Goal: Communication & Community: Answer question/provide support

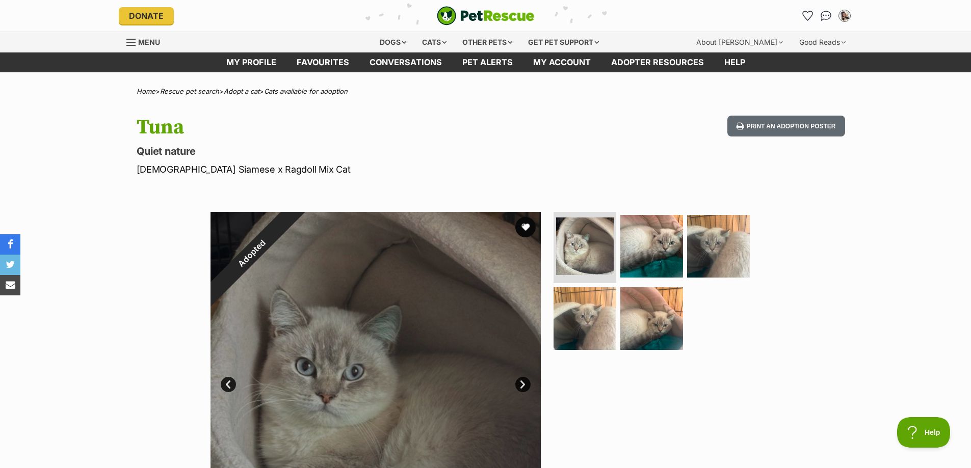
click at [827, 15] on img "Conversations" at bounding box center [825, 16] width 11 height 10
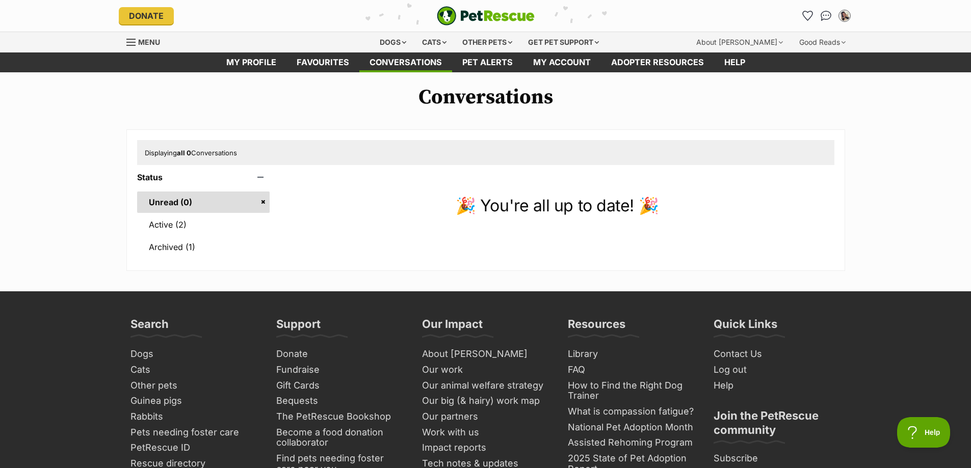
click at [198, 221] on link "Active (2)" at bounding box center [203, 224] width 133 height 21
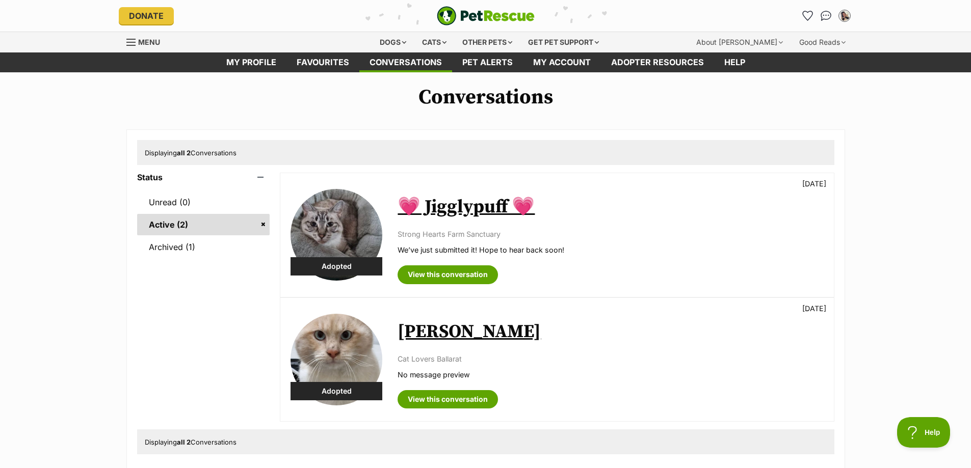
click at [453, 201] on link "💗 Jigglypuff 💗" at bounding box center [465, 207] width 137 height 23
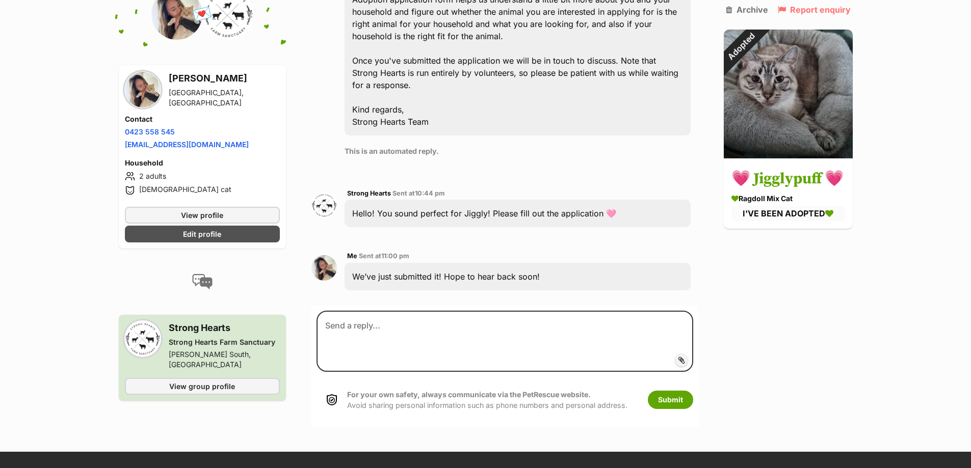
scroll to position [933, 0]
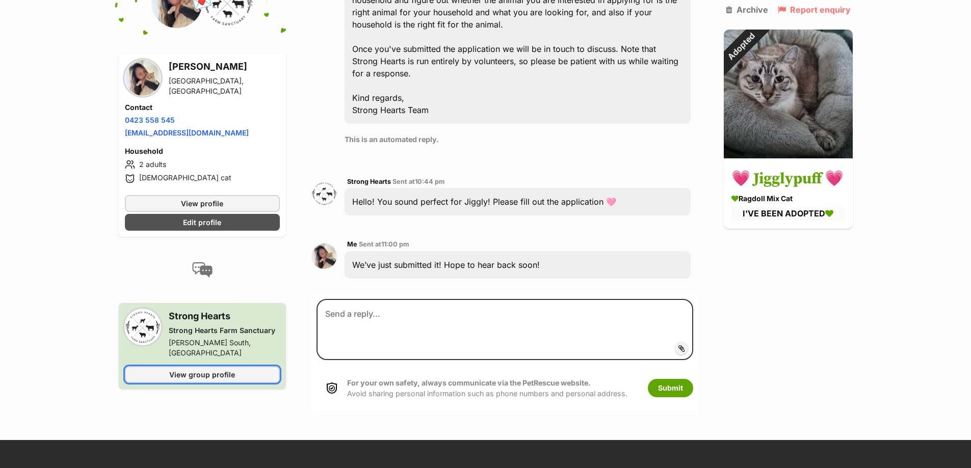
click at [206, 369] on span "View group profile" at bounding box center [202, 374] width 66 height 11
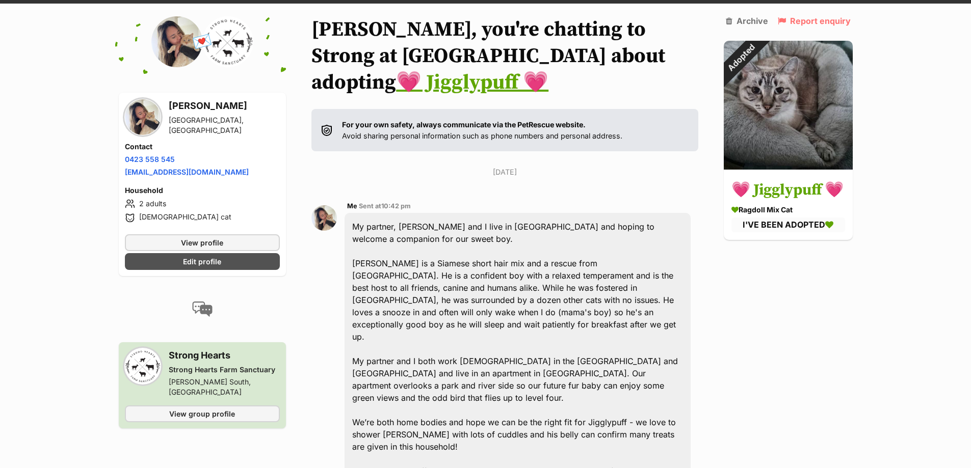
scroll to position [67, 0]
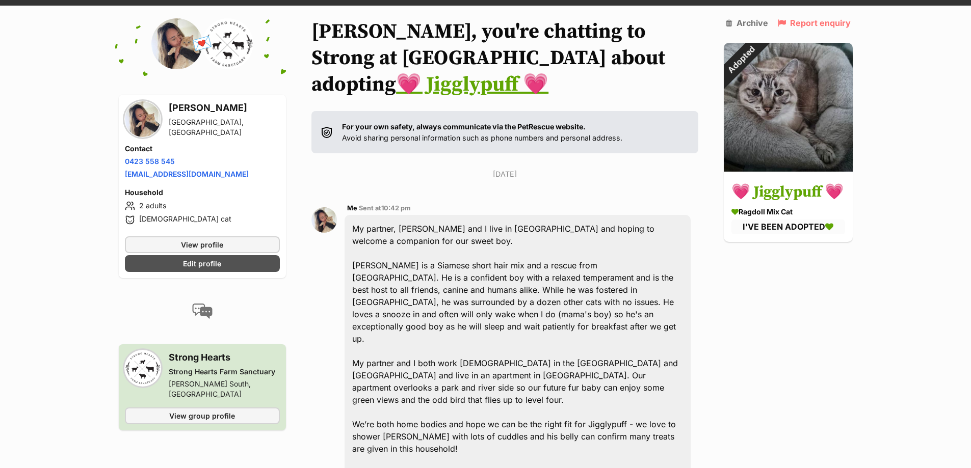
click at [796, 191] on h3 "💗 Jigglypuff 💗" at bounding box center [788, 192] width 114 height 23
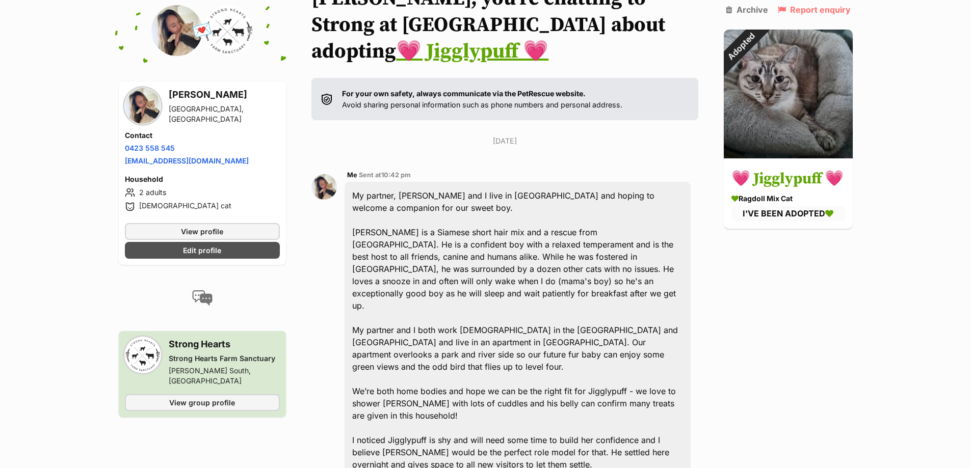
scroll to position [118, 0]
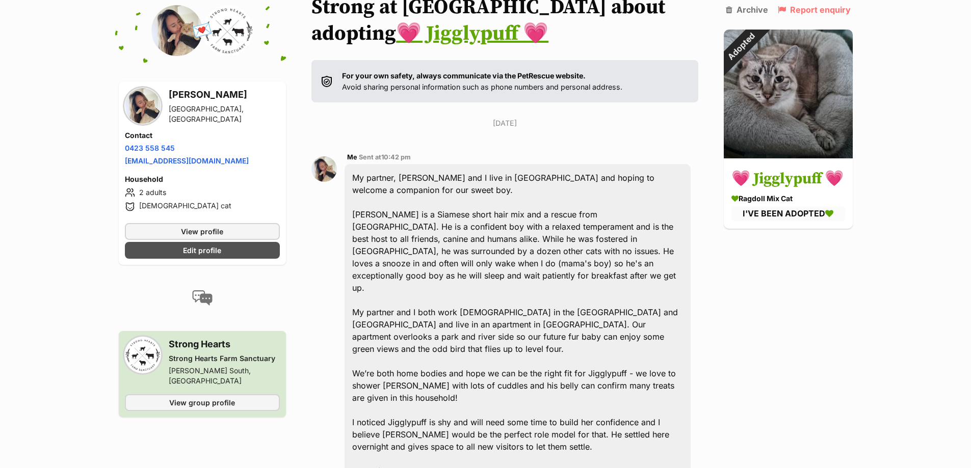
drag, startPoint x: 275, startPoint y: 358, endPoint x: 168, endPoint y: 356, distance: 106.5
click at [168, 356] on div "Strong Hearts Strong Hearts Farm Sanctuary Clayton South, VIC" at bounding box center [202, 361] width 155 height 49
